Goal: Transaction & Acquisition: Purchase product/service

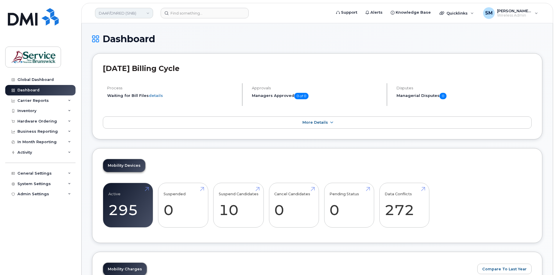
click at [137, 11] on link "DAAF/DNRED (SNB)" at bounding box center [124, 13] width 58 height 10
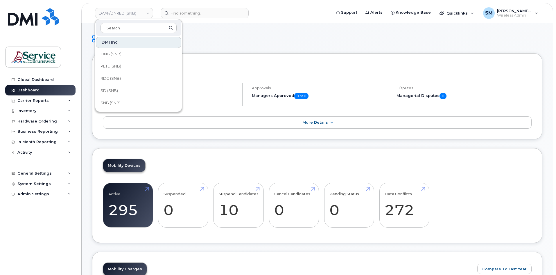
scroll to position [145, 0]
click at [114, 90] on span "SNB (SNB)" at bounding box center [111, 93] width 20 height 6
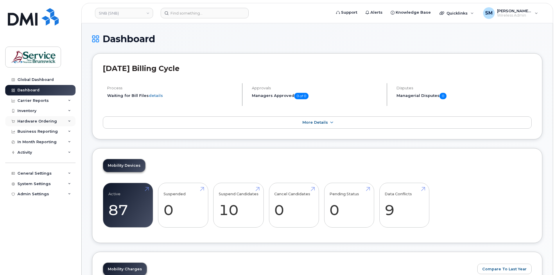
click at [36, 120] on div "Hardware Ordering" at bounding box center [37, 121] width 40 height 5
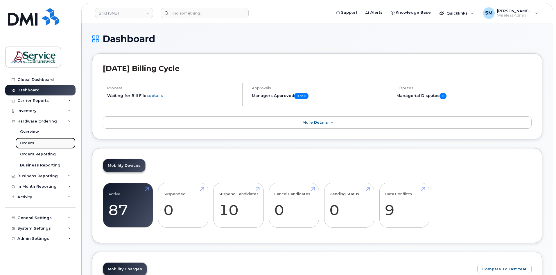
click at [26, 146] on link "Orders" at bounding box center [45, 142] width 60 height 11
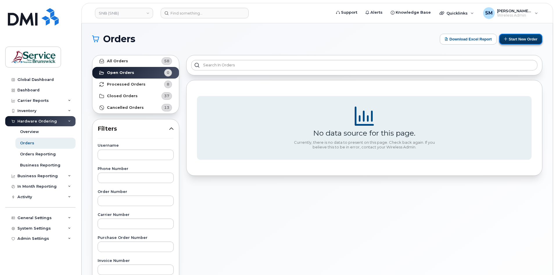
click at [524, 44] on button "Start New Order" at bounding box center [520, 39] width 43 height 11
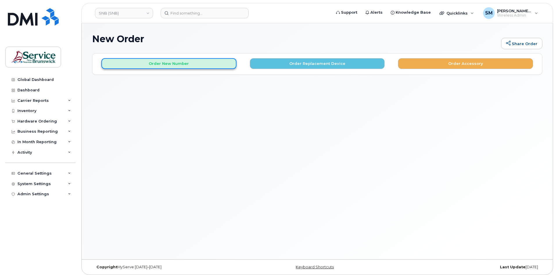
click at [215, 63] on button "Order New Number" at bounding box center [168, 63] width 135 height 11
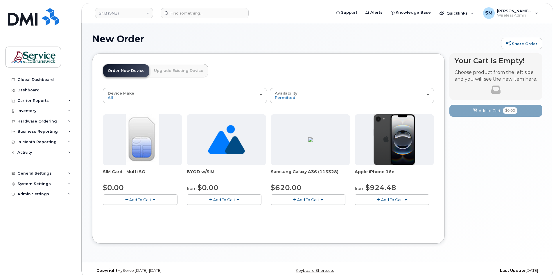
click at [396, 202] on button "Add To Cart" at bounding box center [392, 199] width 75 height 10
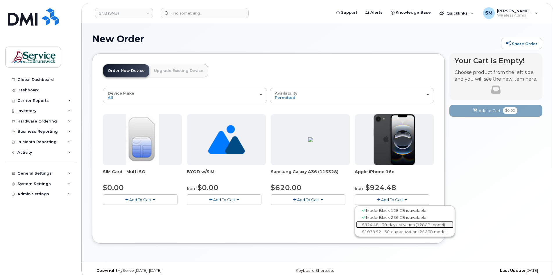
click at [399, 224] on link "$924.48 - 30-day activation (128GB model)" at bounding box center [404, 224] width 97 height 7
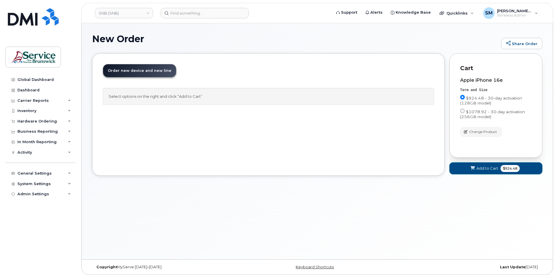
click at [474, 172] on button "Add to Cart $924.48" at bounding box center [496, 168] width 93 height 12
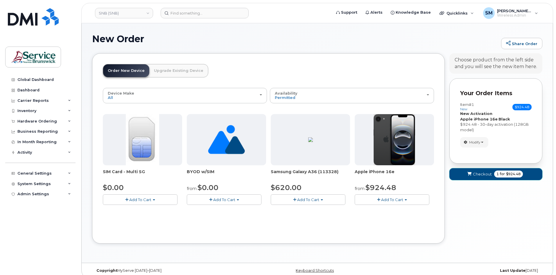
click at [478, 172] on span "Checkout" at bounding box center [482, 174] width 19 height 6
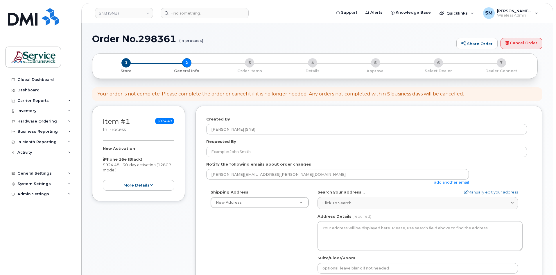
select select
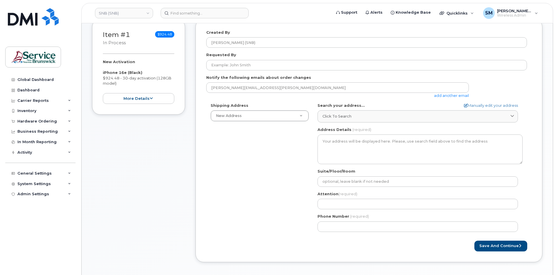
scroll to position [87, 0]
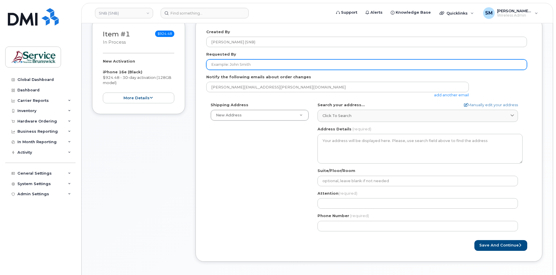
click at [277, 64] on input "Requested By" at bounding box center [366, 64] width 321 height 10
paste input "Christine.Desjardins@snb.ca"
type input "Christine.Desjardins@snb.ca"
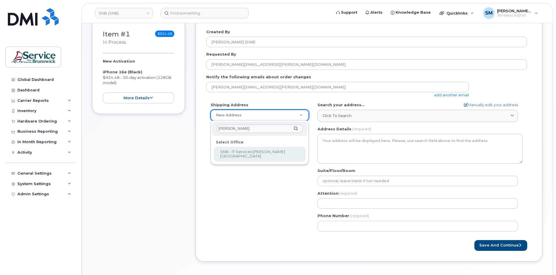
type input "jones"
select select
type textarea "105-1600 Main St Moncton New Brunswick E1E 1G5"
type input "Fred Doiron/Jeff McIntyre/Vincent Hache/Sebastien Bernard"
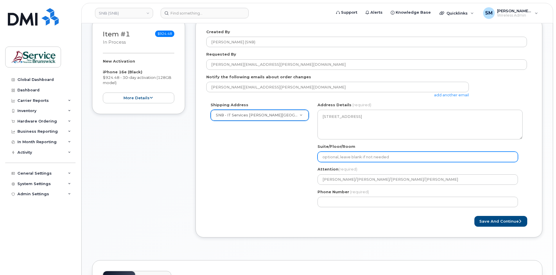
click at [378, 158] on input "Suite/Floor/Room" at bounding box center [418, 156] width 201 height 10
paste input "WO0000000479692"
select select
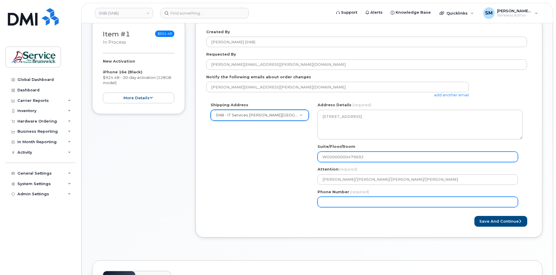
type input "WO0000000479692"
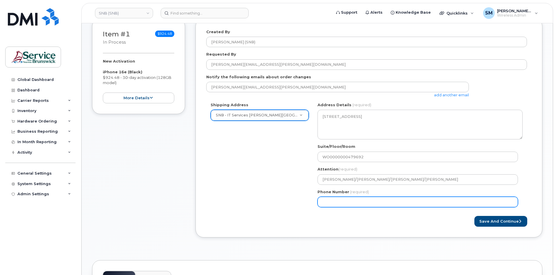
click at [336, 199] on input "Phone Number" at bounding box center [418, 202] width 201 height 10
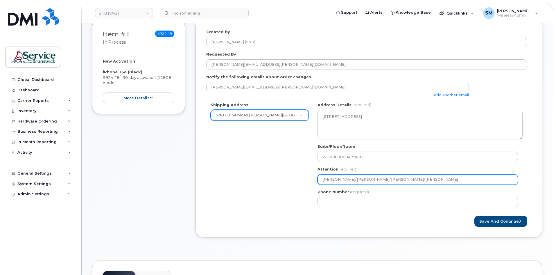
drag, startPoint x: 370, startPoint y: 179, endPoint x: 534, endPoint y: 165, distance: 164.3
click at [529, 163] on div "Shipping Address SNB - IT Services Jones Lake Place New Address ASD-E Main Offi…" at bounding box center [369, 156] width 326 height 109
select select
type input "Fred Doiron/Jeff McIntyre"
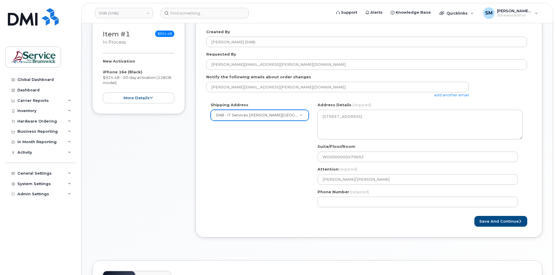
click at [428, 207] on div "NB Moncton Search your address... Manually edit your address Click to search No…" at bounding box center [420, 156] width 214 height 109
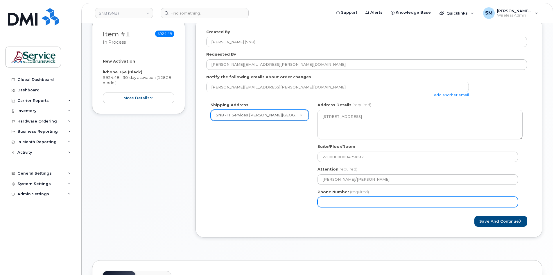
click at [429, 203] on input "Phone Number" at bounding box center [418, 202] width 201 height 10
select select
type input "506639633"
select select
type input "5066396338"
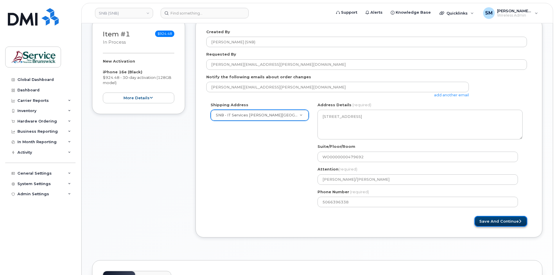
drag, startPoint x: 499, startPoint y: 223, endPoint x: 495, endPoint y: 219, distance: 5.6
click at [499, 223] on button "Save and Continue" at bounding box center [501, 221] width 53 height 11
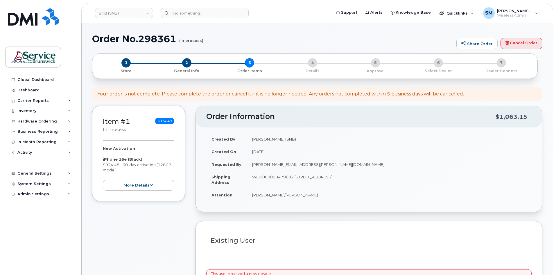
select select
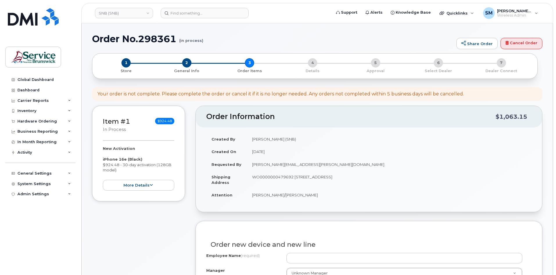
scroll to position [87, 0]
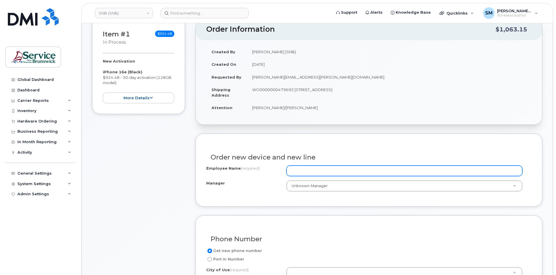
click at [304, 169] on input "Employee Name (required)" at bounding box center [405, 170] width 236 height 10
paste input "[PERSON_NAME]"
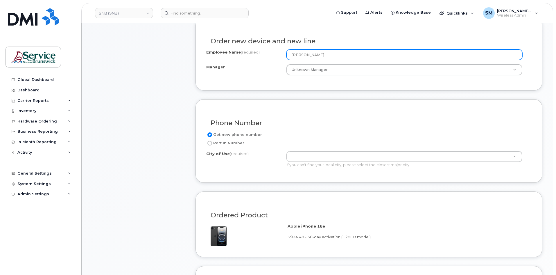
scroll to position [203, 0]
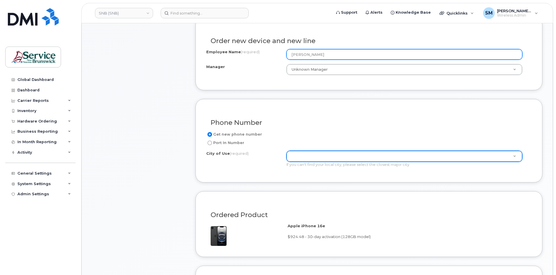
type input "[PERSON_NAME]"
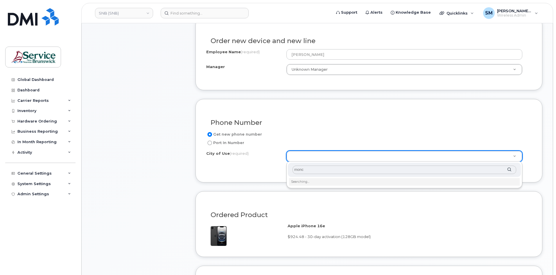
type input "monct"
type input "1817"
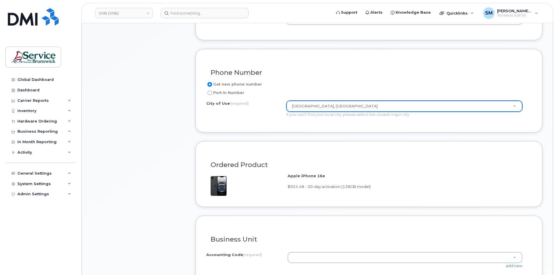
scroll to position [349, 0]
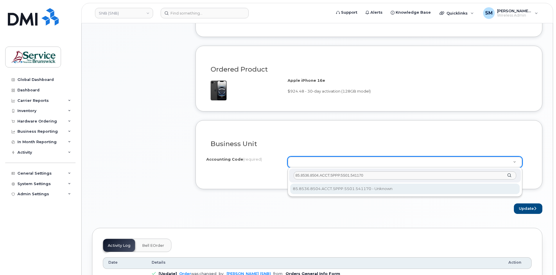
type input "85.8536.8504.ACCT.5PPP.5S01.541170"
select select "85.8536.8504.ACCT.5PPP.5S01.541170"
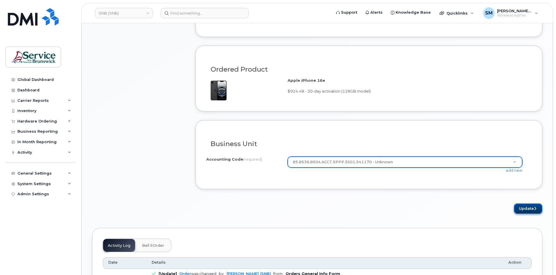
click at [539, 209] on button "Update" at bounding box center [528, 208] width 28 height 11
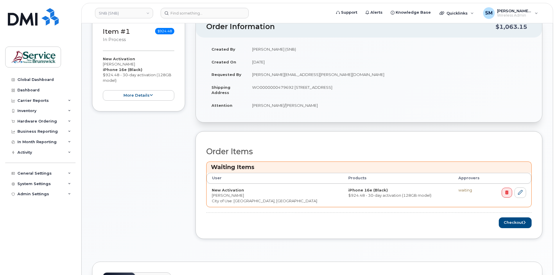
scroll to position [116, 0]
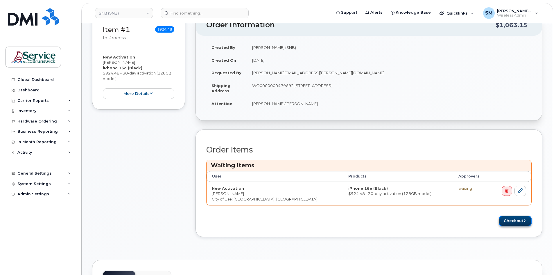
click at [509, 220] on button "Checkout" at bounding box center [515, 220] width 33 height 11
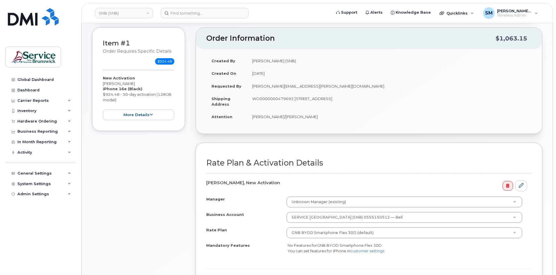
scroll to position [116, 0]
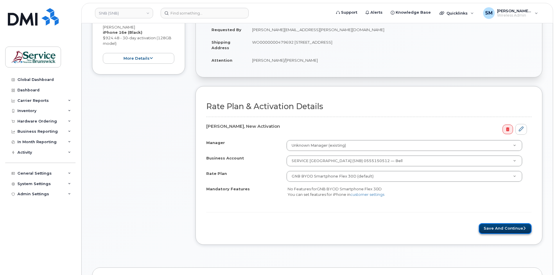
click at [500, 228] on button "Save and Continue" at bounding box center [505, 228] width 53 height 11
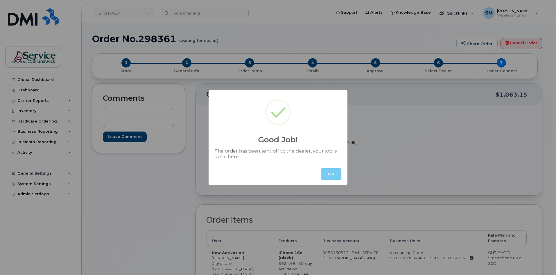
click at [329, 174] on button "OK" at bounding box center [331, 174] width 20 height 12
